Goal: Transaction & Acquisition: Download file/media

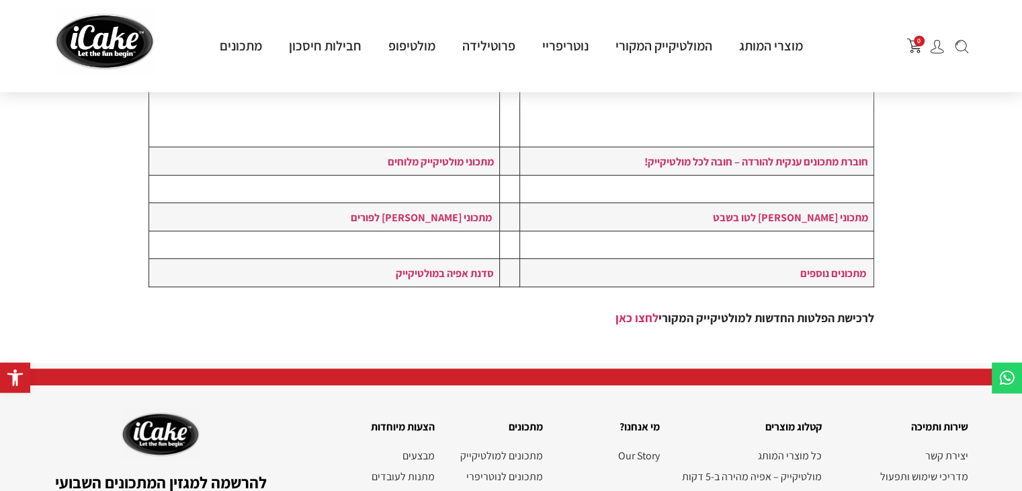
scroll to position [445, 0]
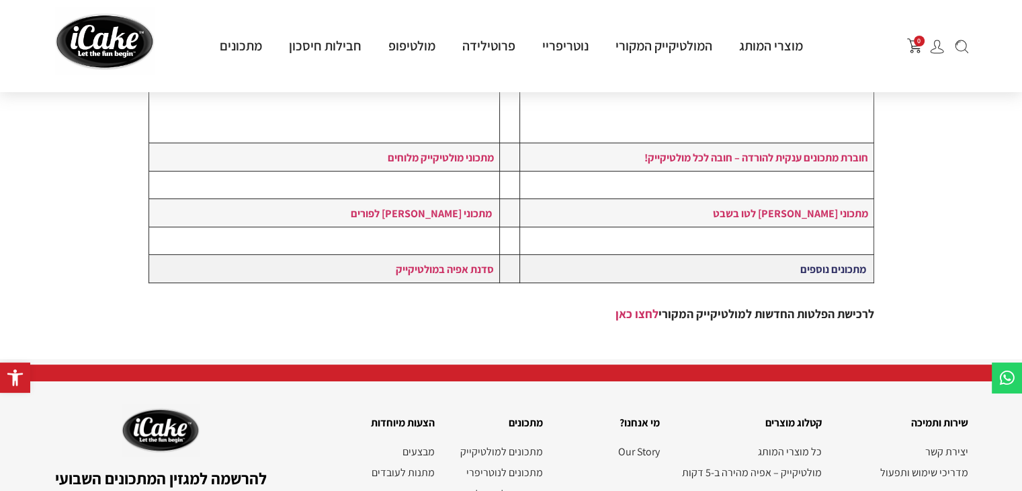
click at [819, 261] on link "מתכונים נוספים" at bounding box center [833, 268] width 66 height 15
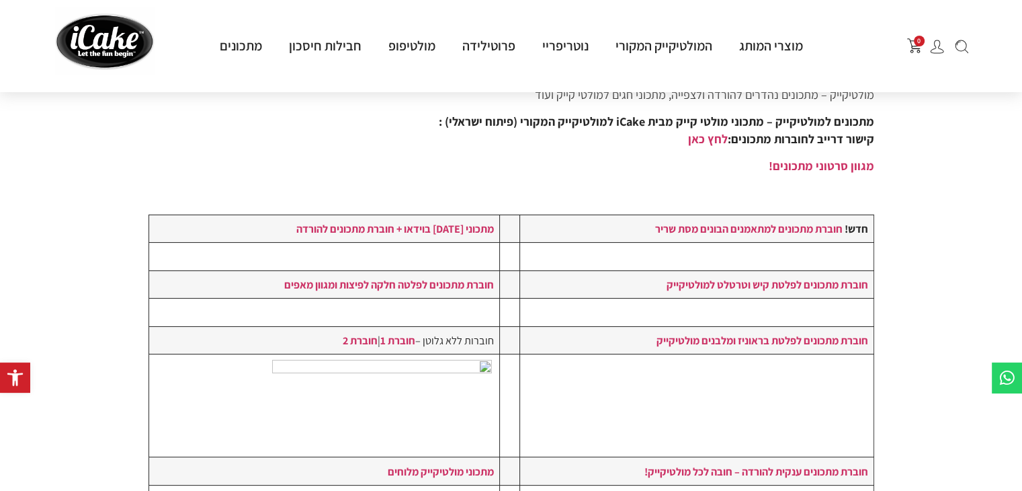
scroll to position [129, 0]
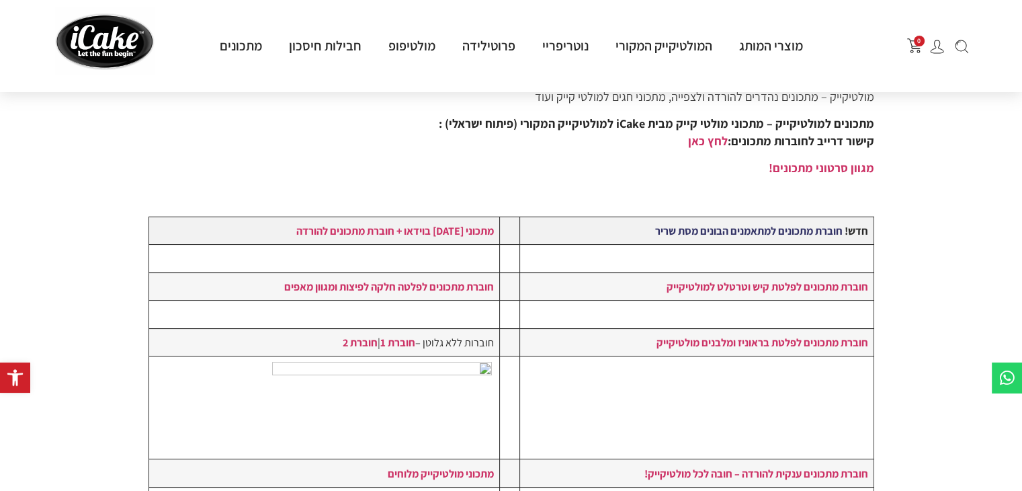
click at [807, 230] on strong "חוברת מתכונים למתאמנים הבונים מסת שריר" at bounding box center [749, 230] width 188 height 15
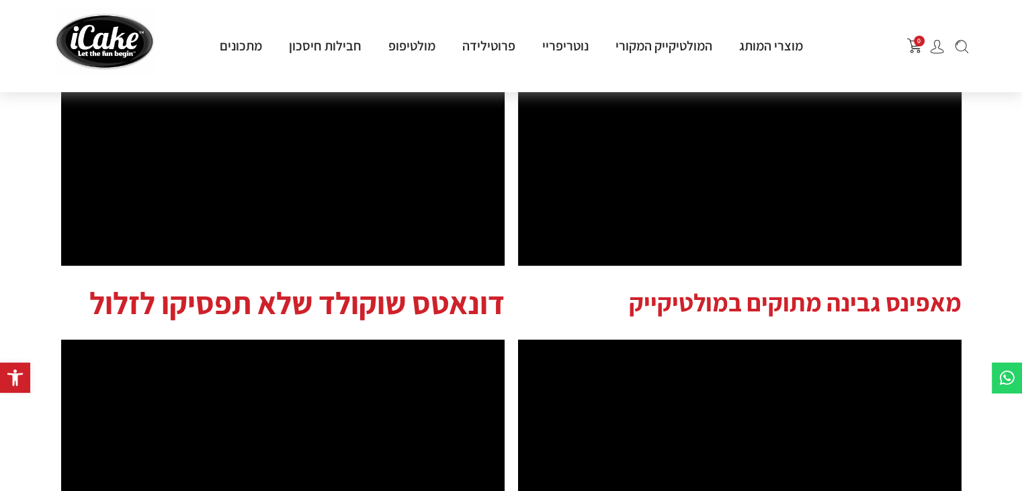
scroll to position [526, 0]
